Goal: Task Accomplishment & Management: Complete application form

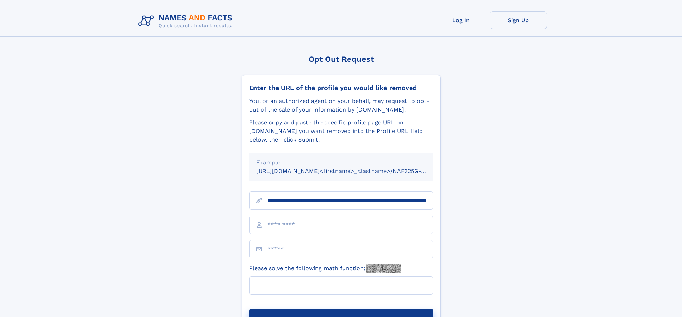
scroll to position [0, 70]
type input "**********"
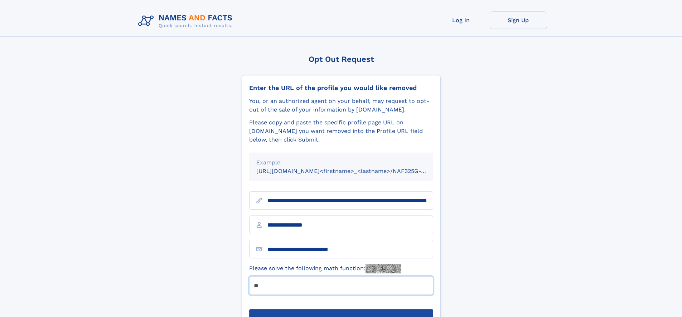
type input "**"
click at [341, 310] on button "Submit Opt Out Request" at bounding box center [341, 321] width 184 height 23
